Goal: Task Accomplishment & Management: Manage account settings

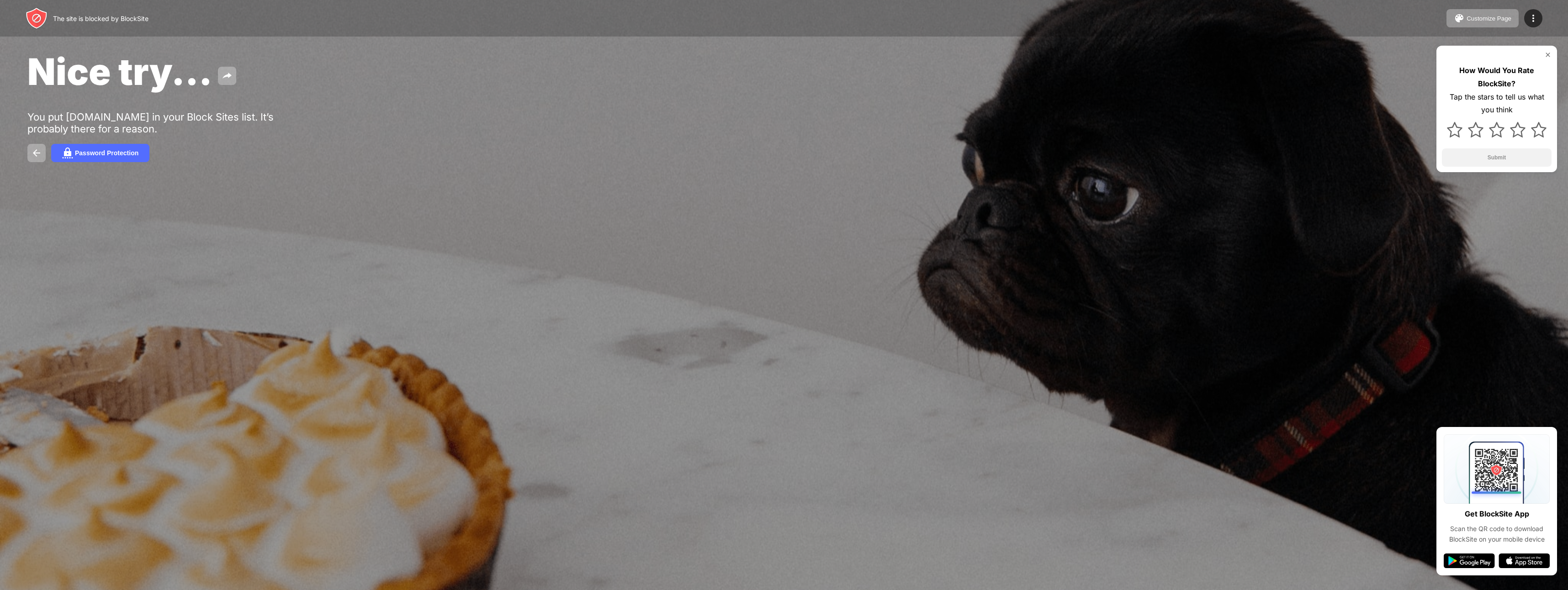
click at [794, 311] on div at bounding box center [784, 295] width 1568 height 590
drag, startPoint x: 524, startPoint y: 254, endPoint x: 433, endPoint y: 222, distance: 96.5
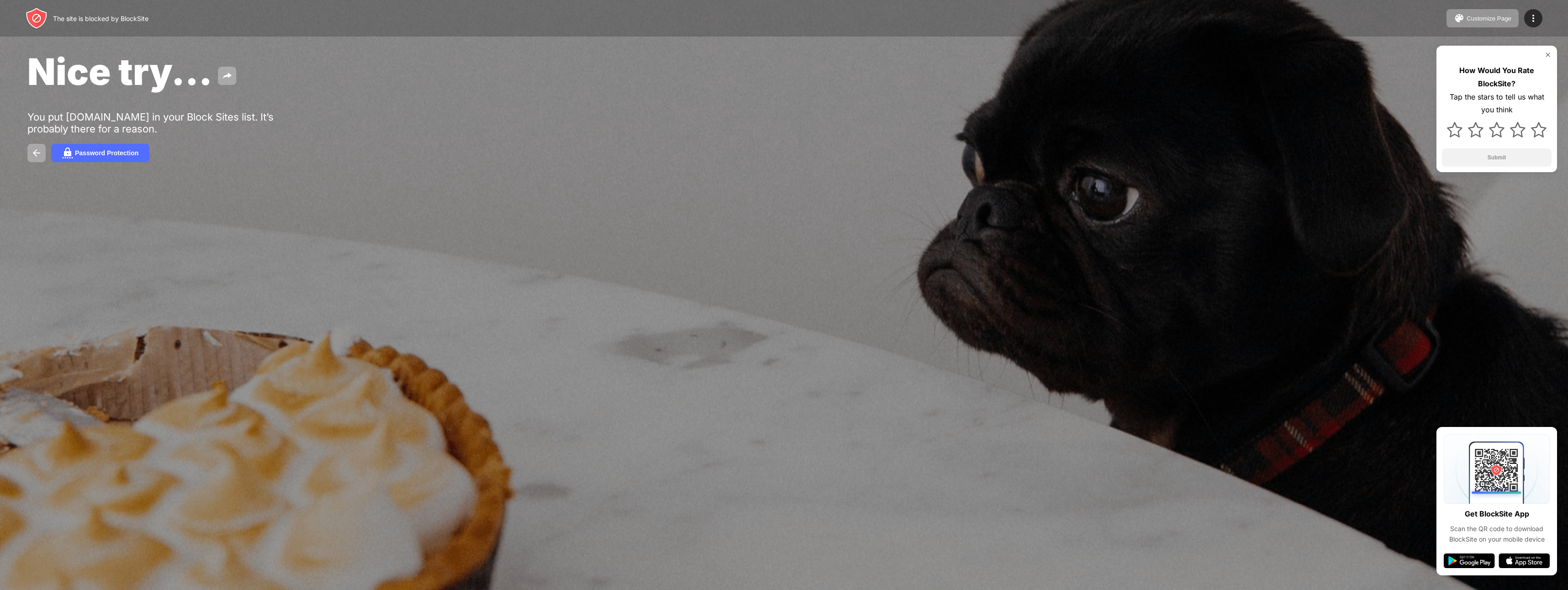
click at [455, 236] on div at bounding box center [784, 295] width 1568 height 590
click at [108, 33] on div "The site is blocked by BlockSite Customize Page Edit Block List Redirect Custom…" at bounding box center [784, 18] width 1568 height 37
drag, startPoint x: 108, startPoint y: 32, endPoint x: 131, endPoint y: 13, distance: 29.8
click at [120, 21] on div "The site is blocked by BlockSite Customize Page Edit Block List Redirect Custom…" at bounding box center [784, 18] width 1568 height 37
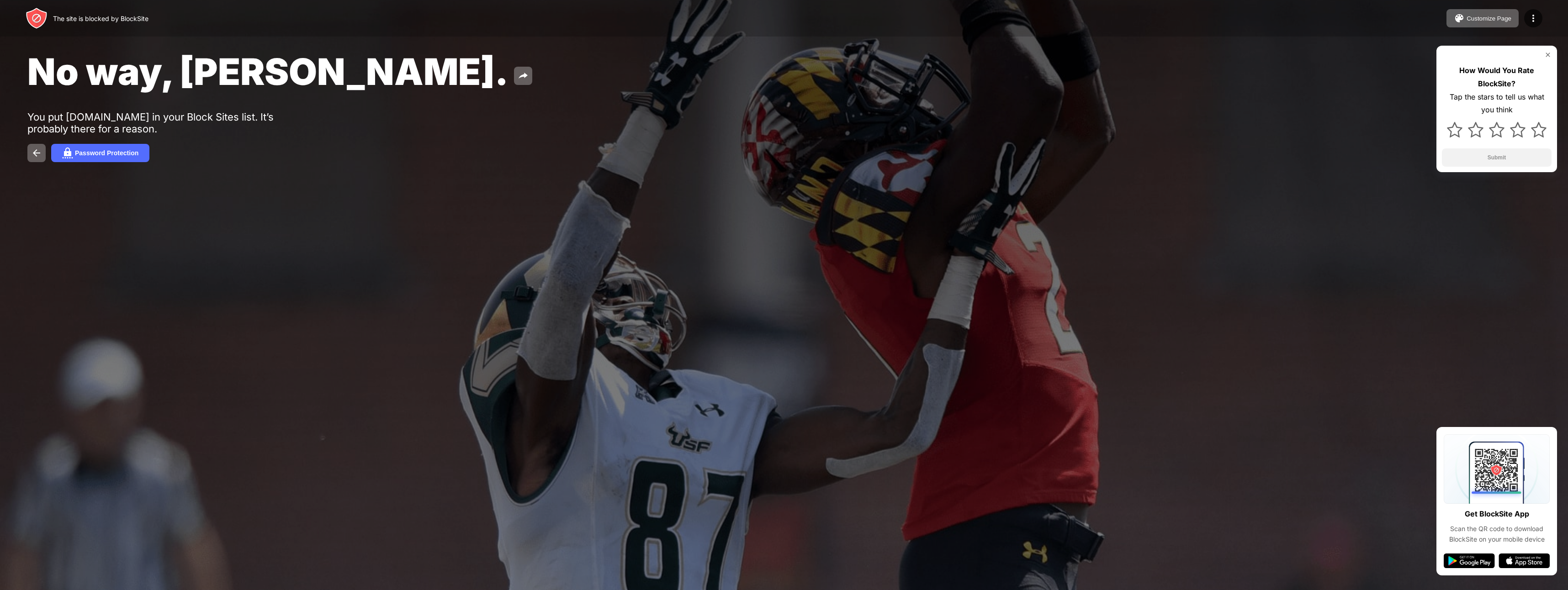
click at [1548, 52] on img at bounding box center [1547, 54] width 7 height 7
click at [1470, 563] on img at bounding box center [1469, 561] width 51 height 15
click at [1468, 561] on img at bounding box center [1469, 561] width 51 height 15
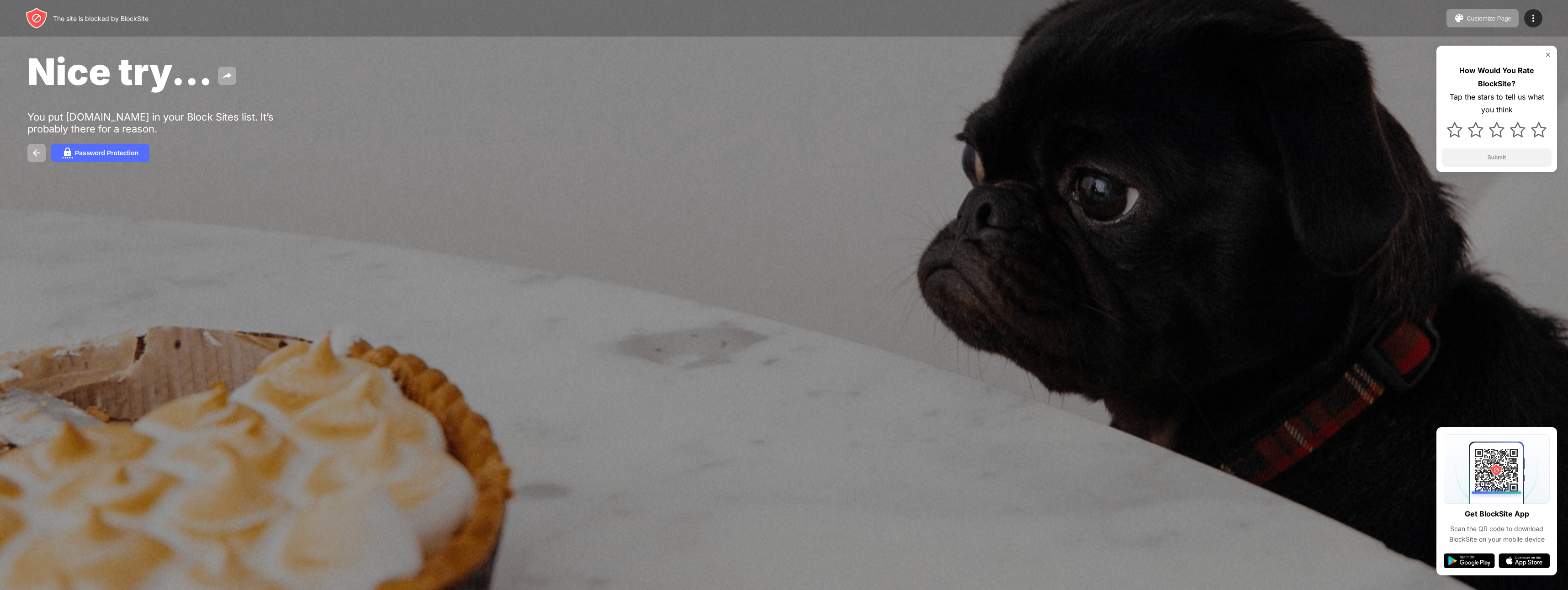
click at [1472, 560] on img at bounding box center [1469, 561] width 51 height 15
